Goal: Task Accomplishment & Management: Use online tool/utility

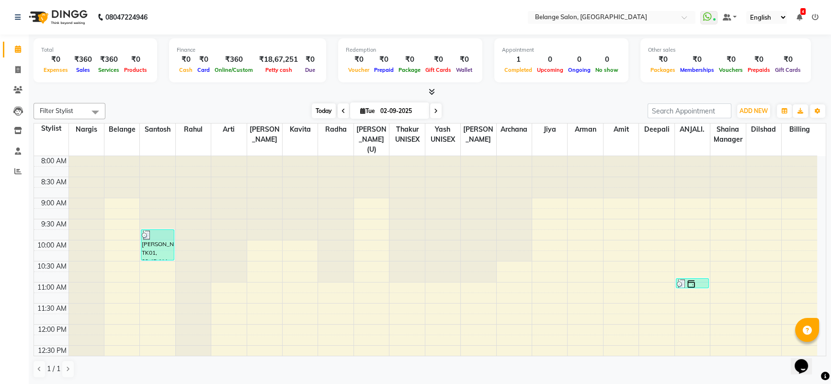
click at [324, 114] on span "Today" at bounding box center [324, 110] width 24 height 15
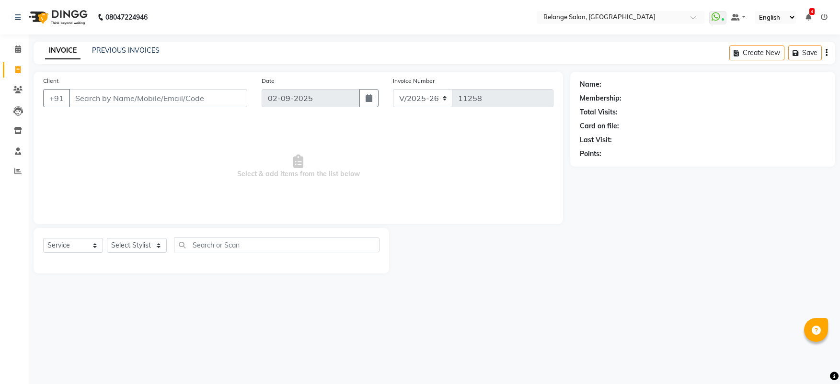
select select "5076"
select select "service"
click at [24, 46] on span at bounding box center [18, 49] width 17 height 11
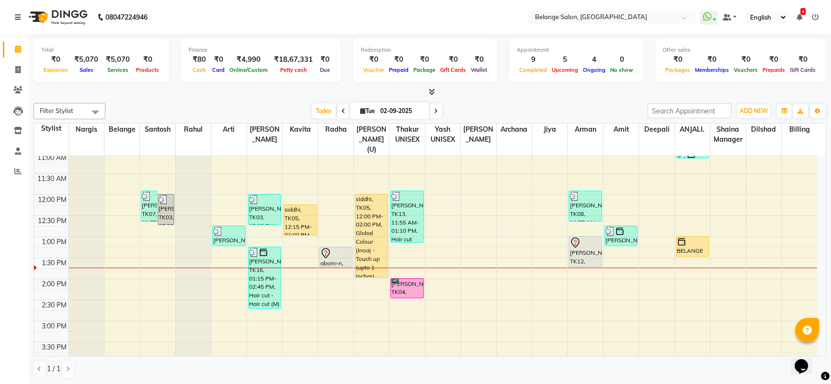
scroll to position [129, 0]
click at [339, 106] on span at bounding box center [343, 110] width 11 height 15
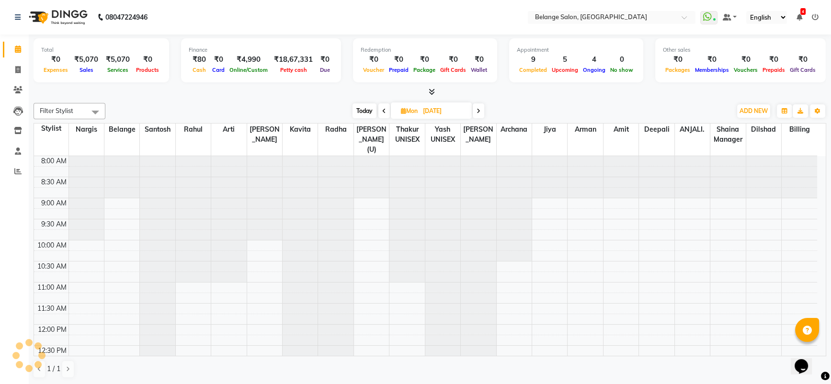
scroll to position [210, 0]
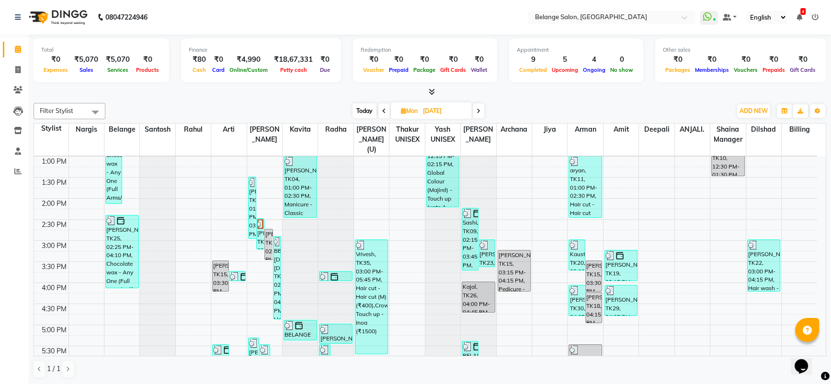
click at [480, 111] on icon at bounding box center [479, 111] width 4 height 6
type input "02-09-2025"
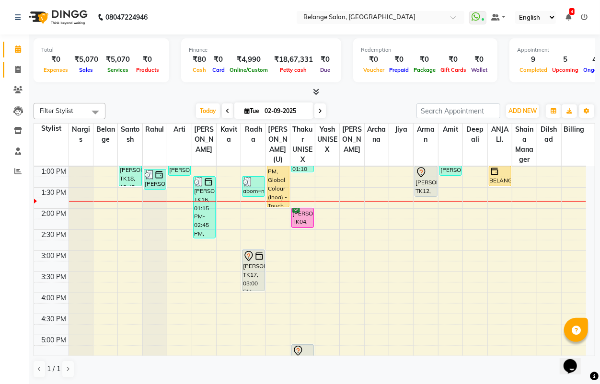
drag, startPoint x: 595, startPoint y: 209, endPoint x: 23, endPoint y: 62, distance: 591.7
click at [23, 62] on link "Invoice" at bounding box center [14, 70] width 23 height 16
select select "service"
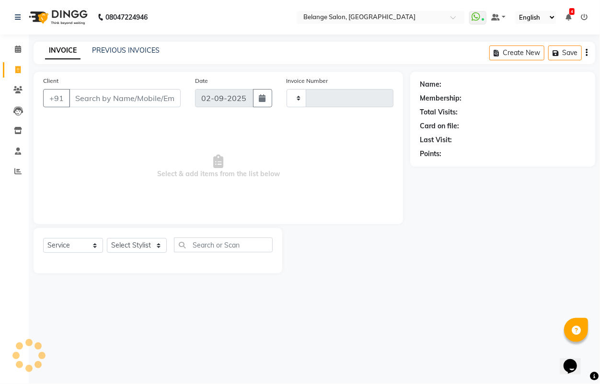
type input "11261"
select select "5076"
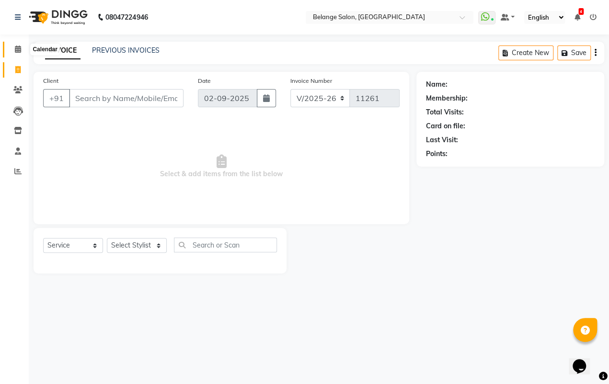
click at [13, 51] on span at bounding box center [18, 49] width 17 height 11
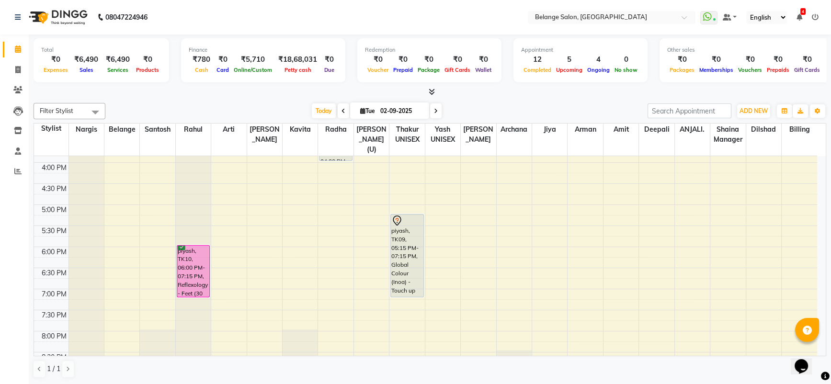
scroll to position [328, 0]
